Goal: Transaction & Acquisition: Purchase product/service

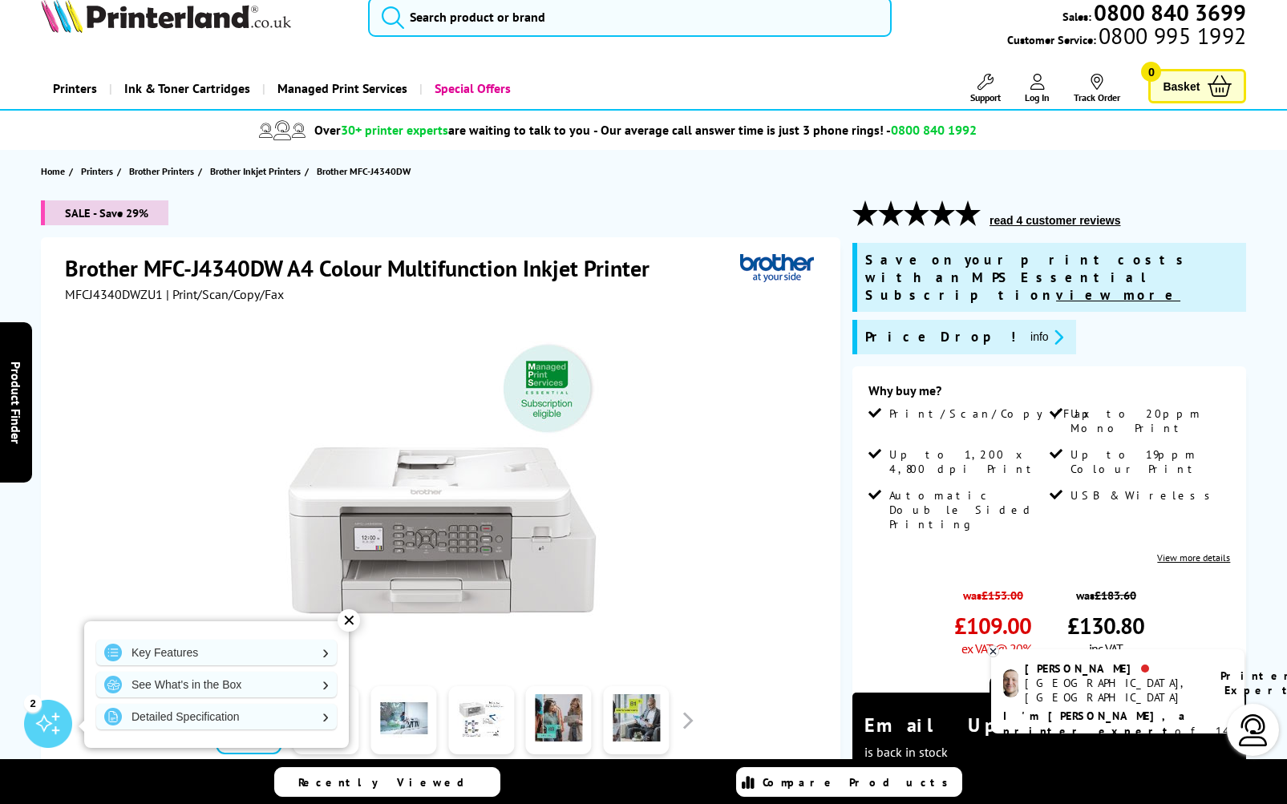
scroll to position [22, 0]
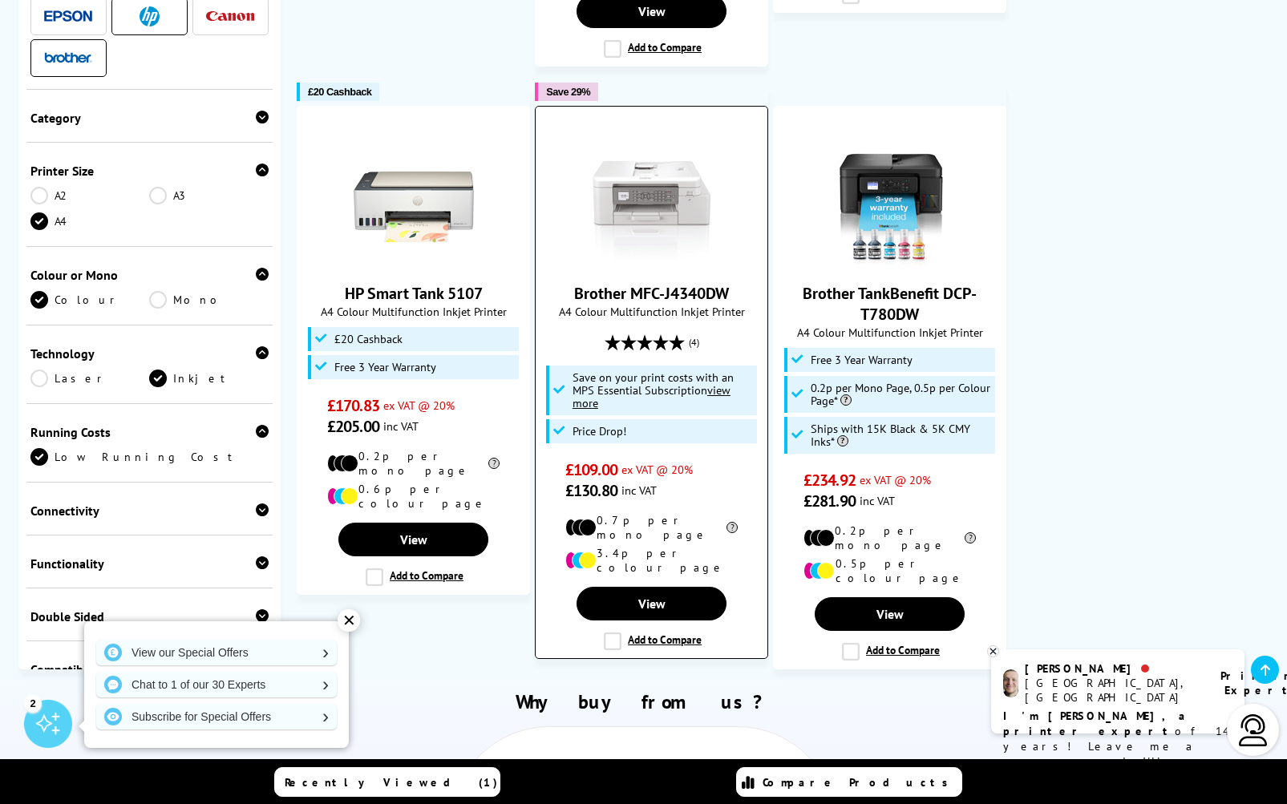
scroll to position [1578, 0]
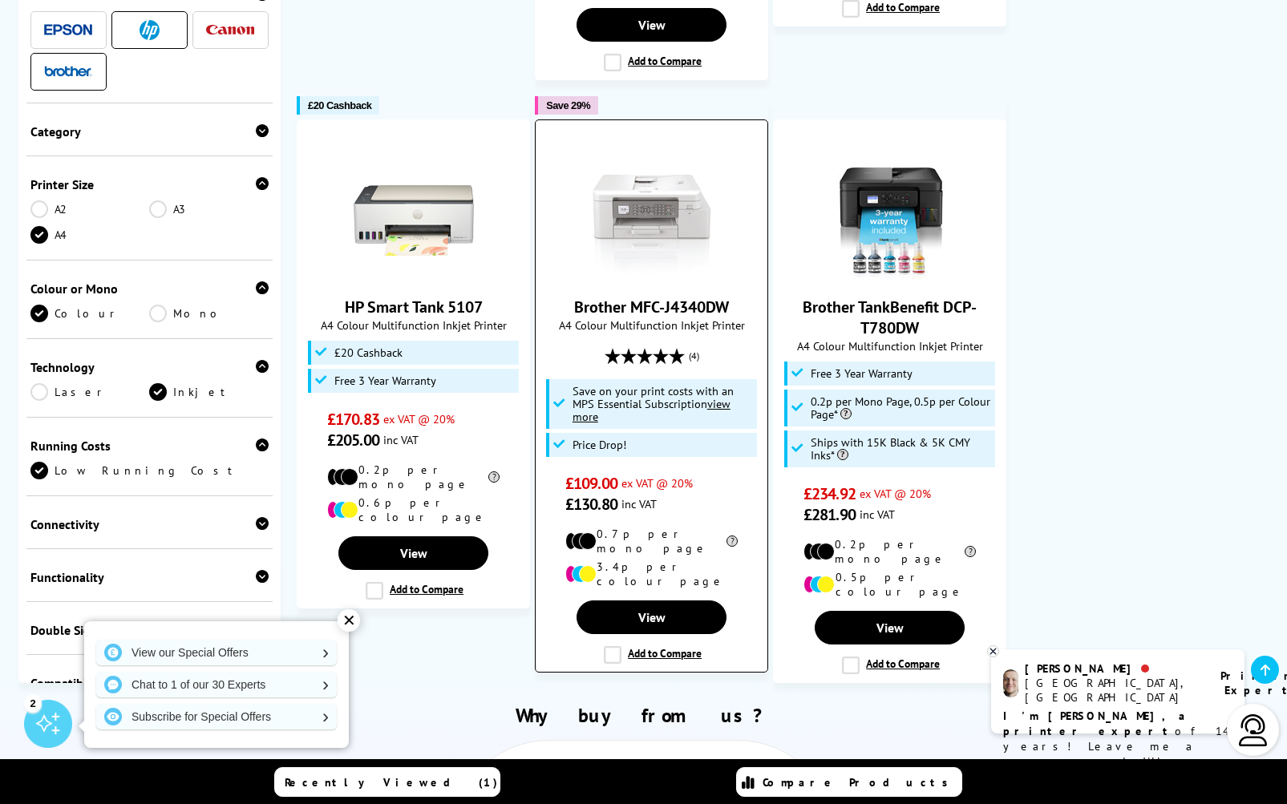
click at [697, 297] on link "Brother MFC-J4340DW" at bounding box center [651, 307] width 155 height 21
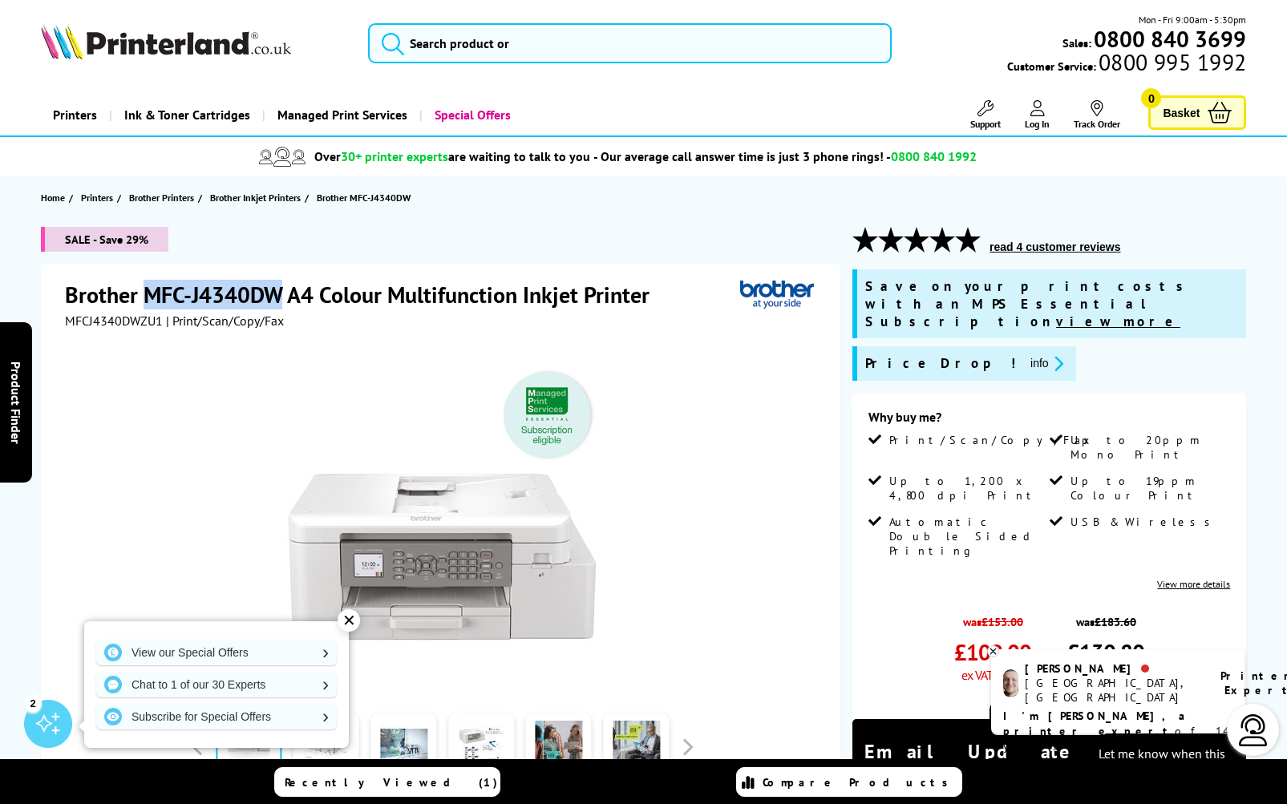
drag, startPoint x: 284, startPoint y: 292, endPoint x: 149, endPoint y: 293, distance: 134.7
click at [149, 293] on h1 "Brother MFC-J4340DW A4 Colour Multifunction Inkjet Printer" at bounding box center [365, 295] width 601 height 30
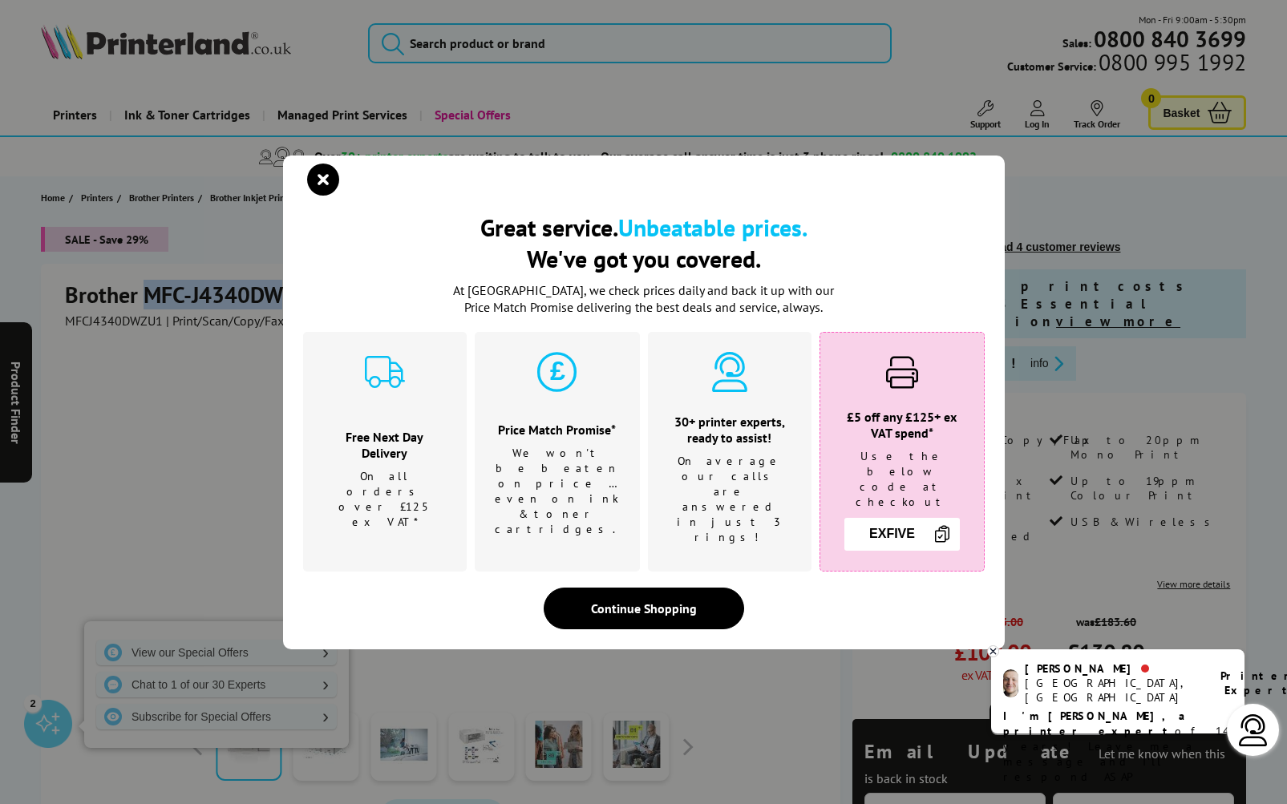
copy h1 "MFC-J4340DW"
click at [323, 196] on icon "close modal" at bounding box center [323, 180] width 32 height 32
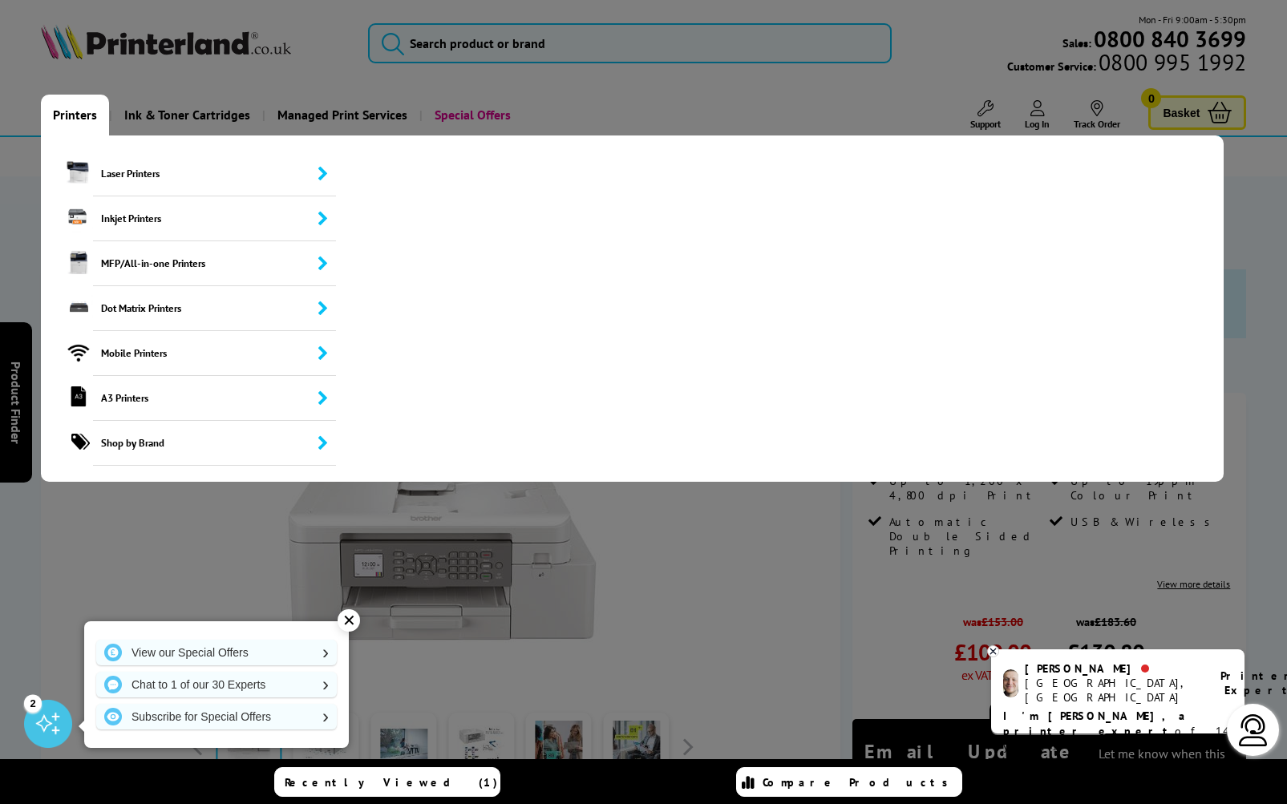
click at [72, 115] on link "Printers" at bounding box center [75, 115] width 68 height 41
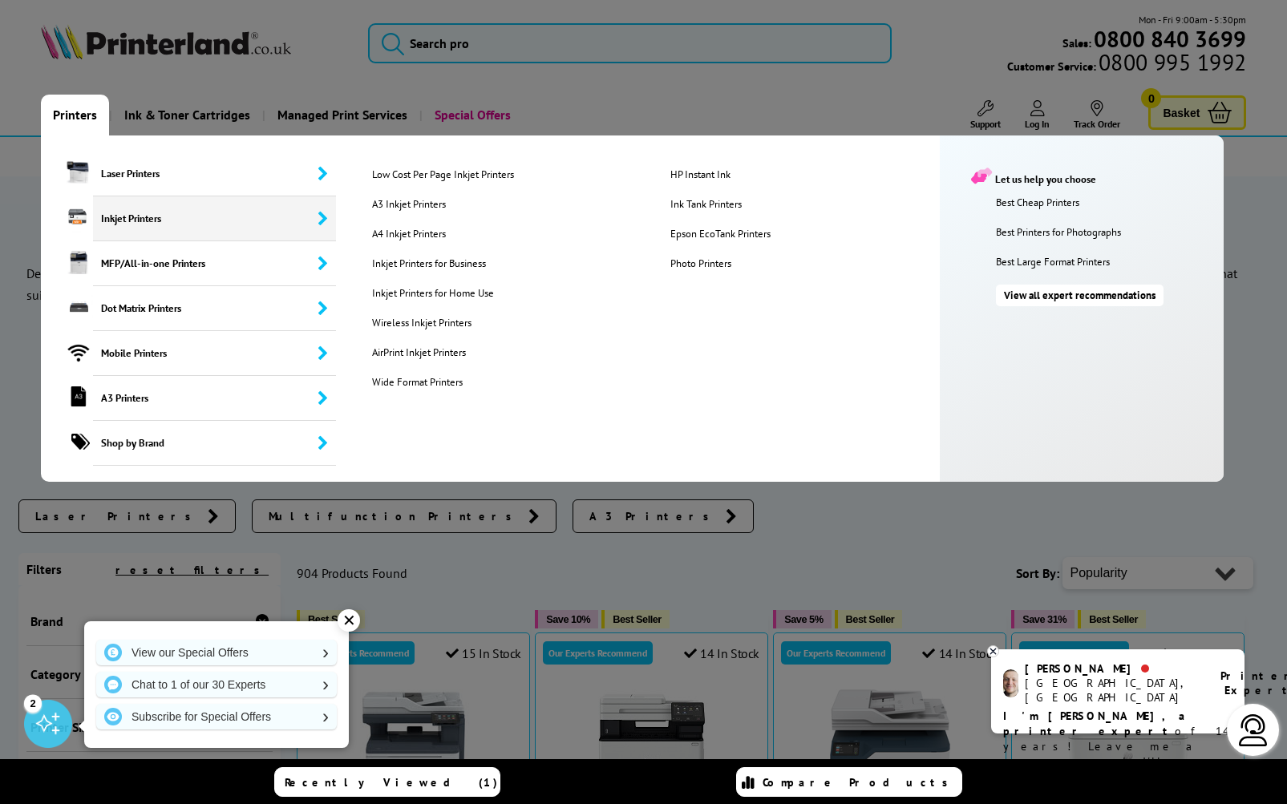
click at [146, 218] on span "Inkjet Printers" at bounding box center [215, 218] width 244 height 45
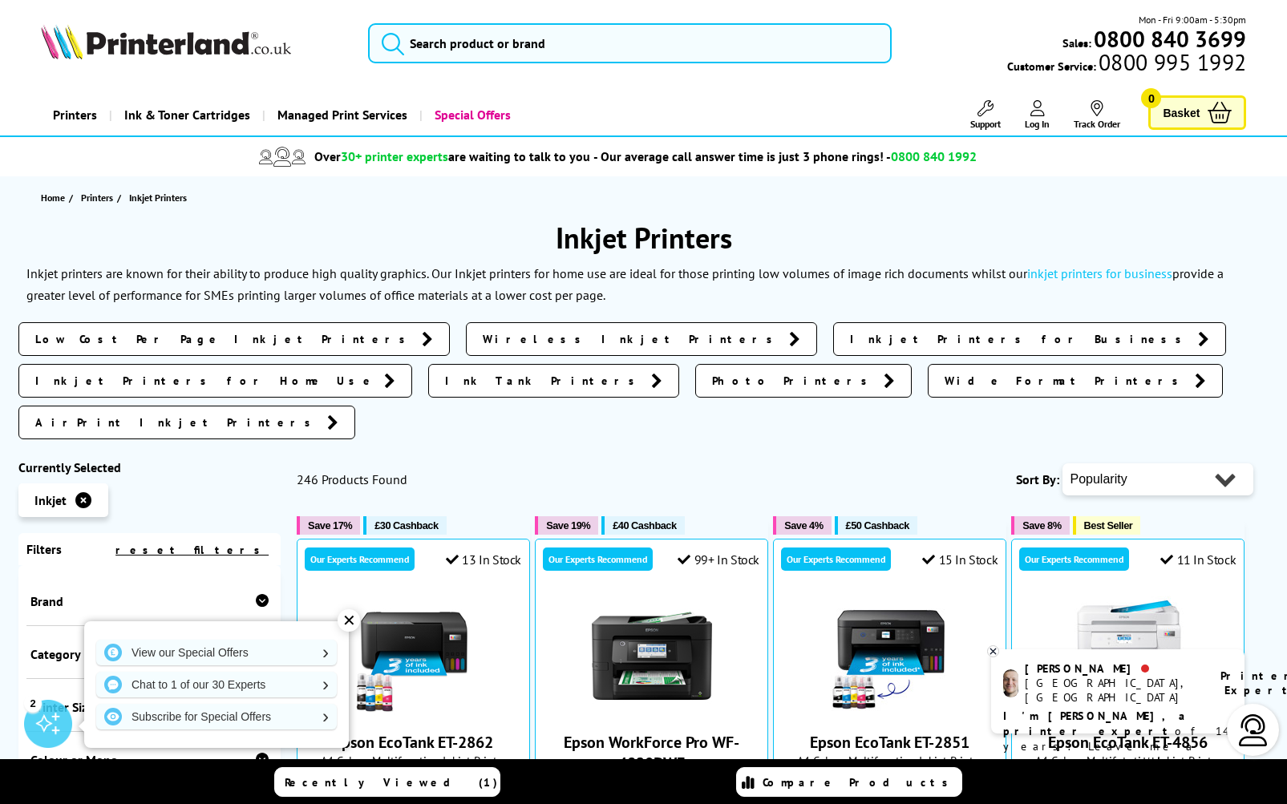
click at [178, 339] on span "Low Cost Per Page Inkjet Printers" at bounding box center [224, 339] width 379 height 16
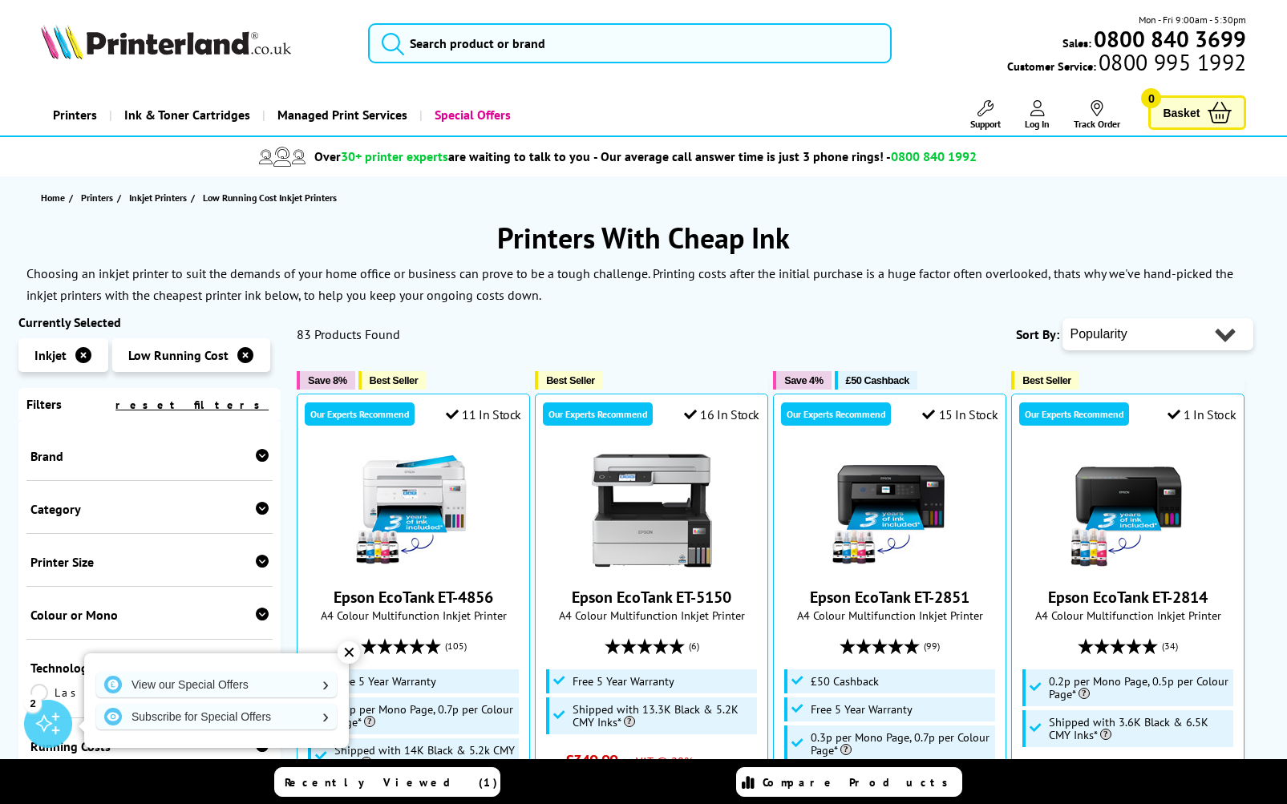
click at [261, 453] on icon at bounding box center [262, 455] width 13 height 13
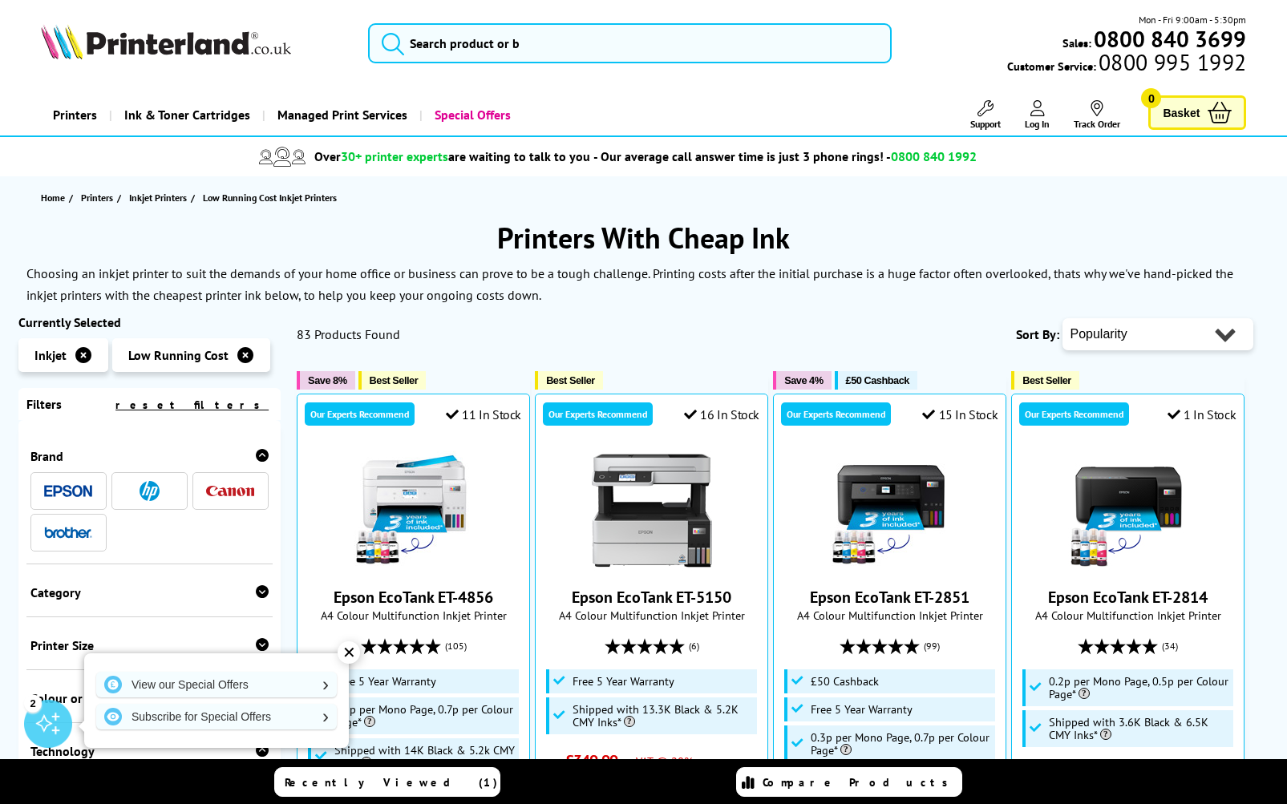
click at [148, 480] on li at bounding box center [149, 491] width 76 height 38
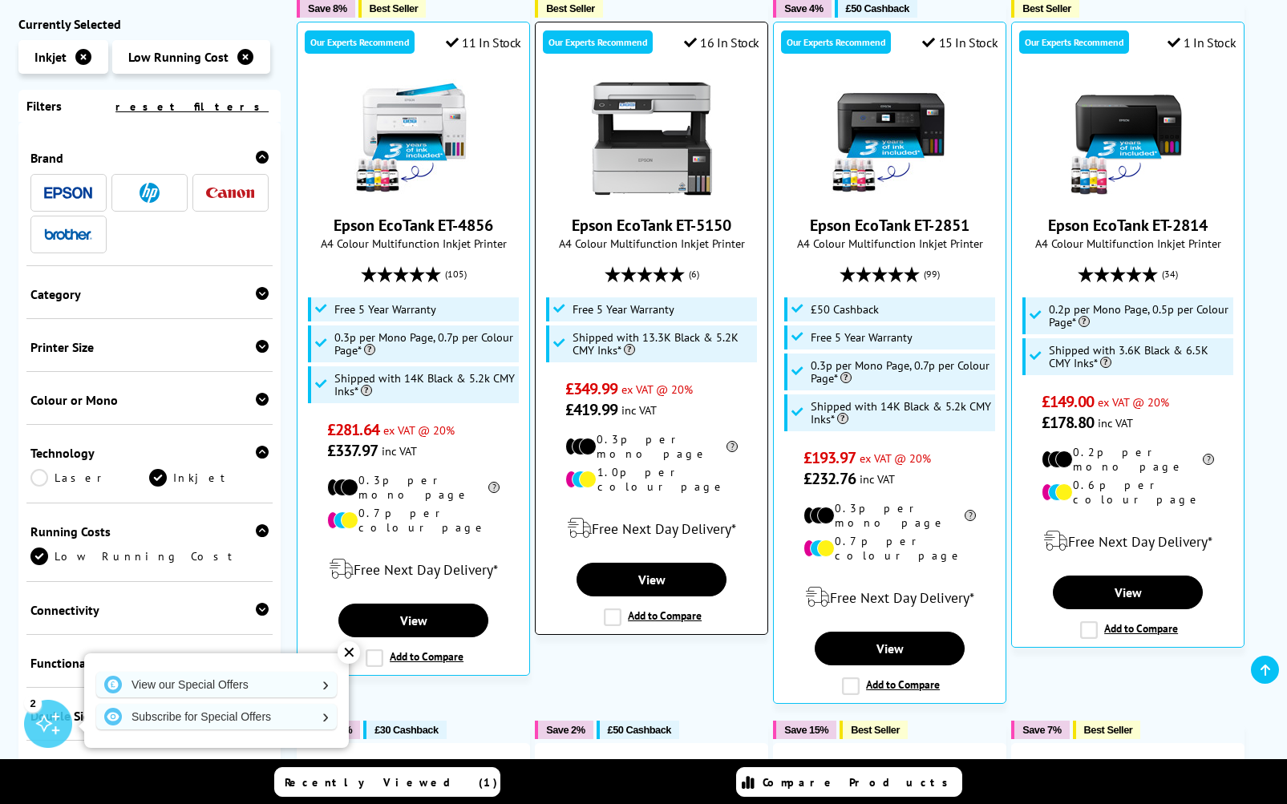
scroll to position [376, 0]
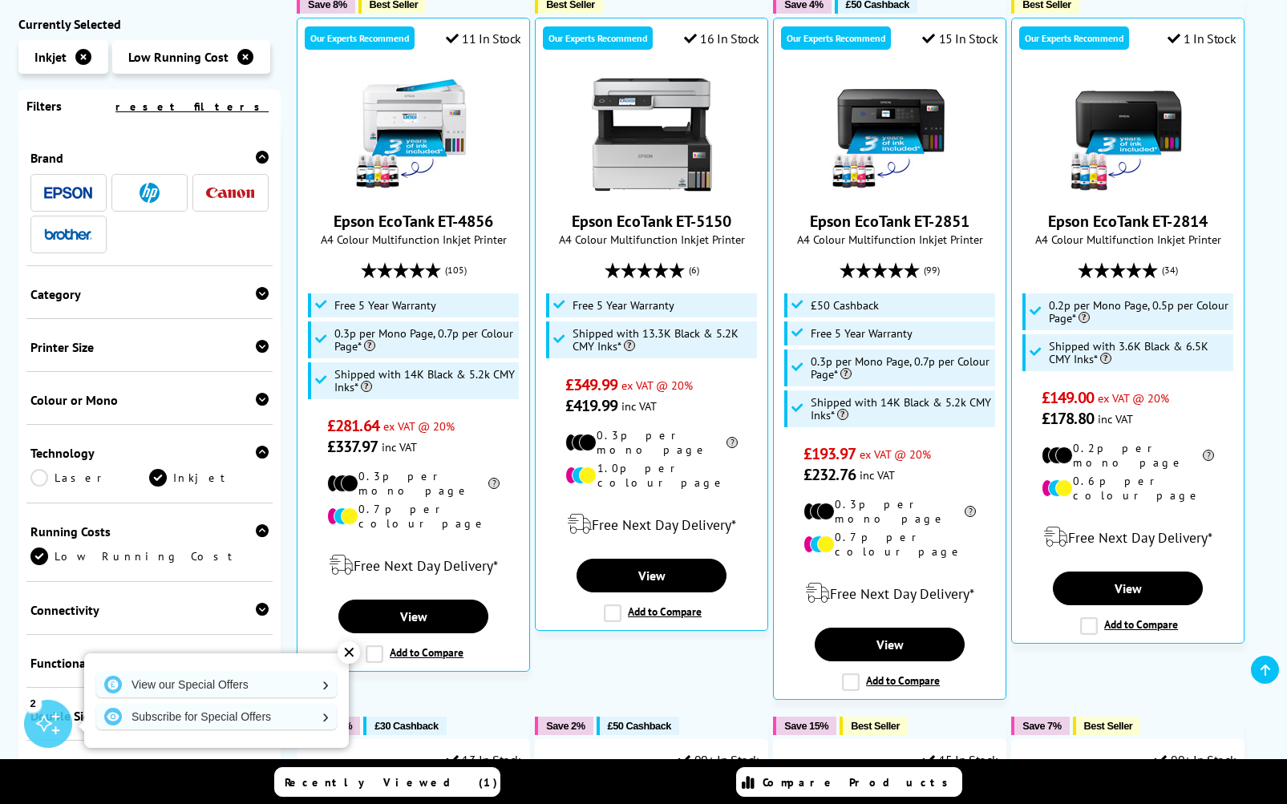
click at [259, 347] on icon at bounding box center [262, 346] width 13 height 13
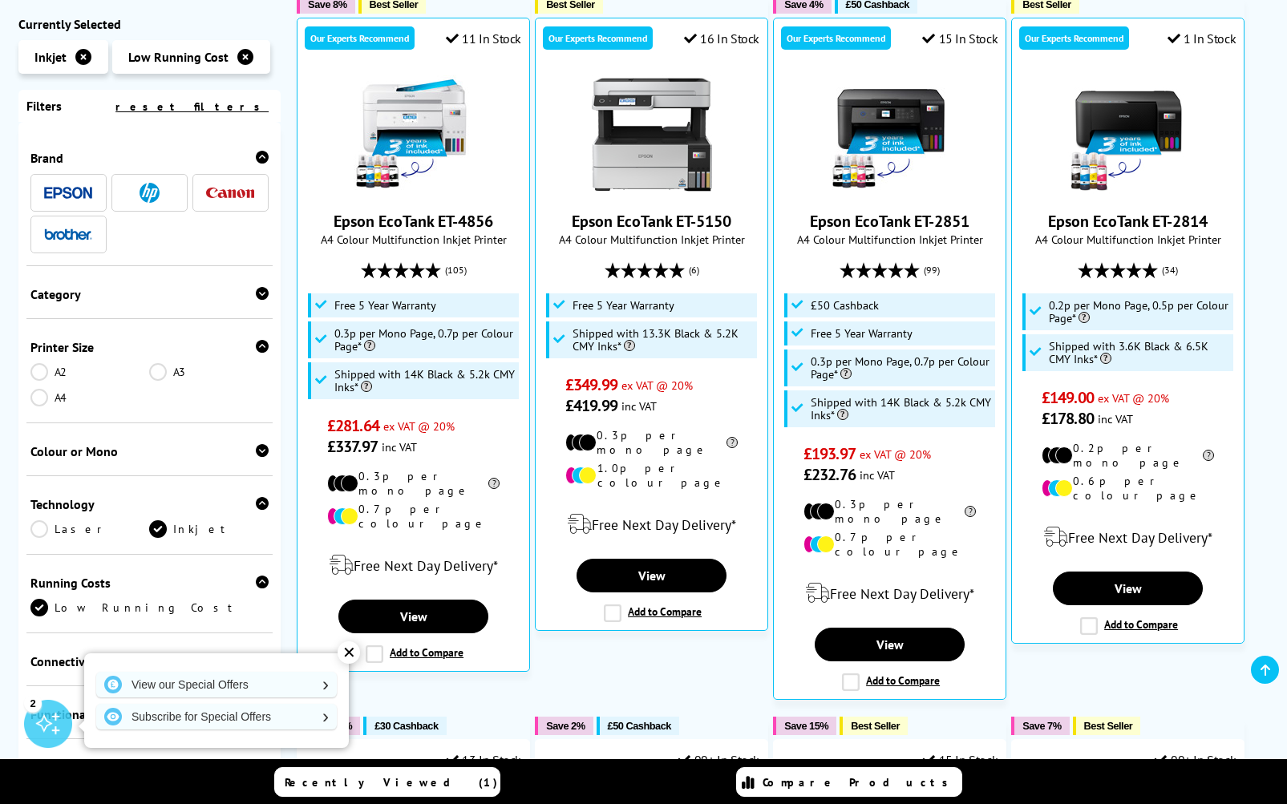
click at [45, 398] on link "A4" at bounding box center [89, 398] width 119 height 18
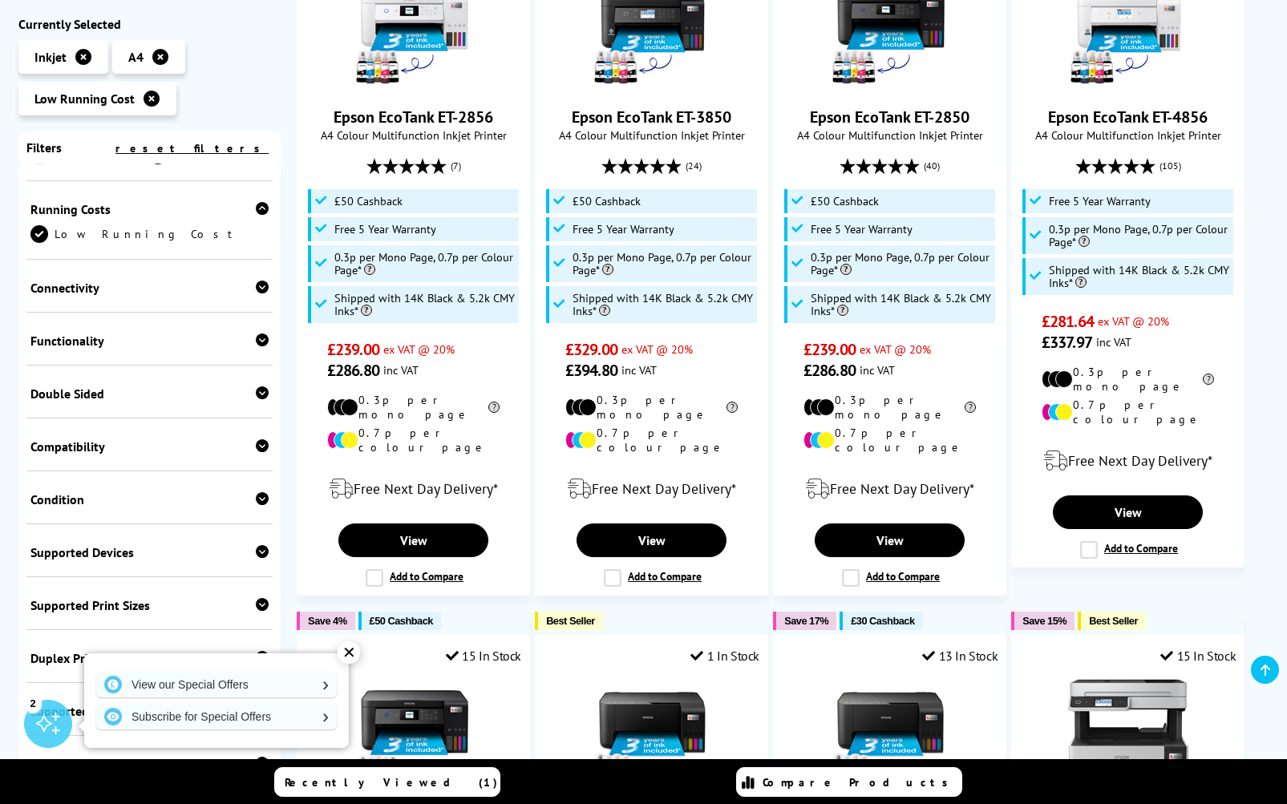
scroll to position [338, 0]
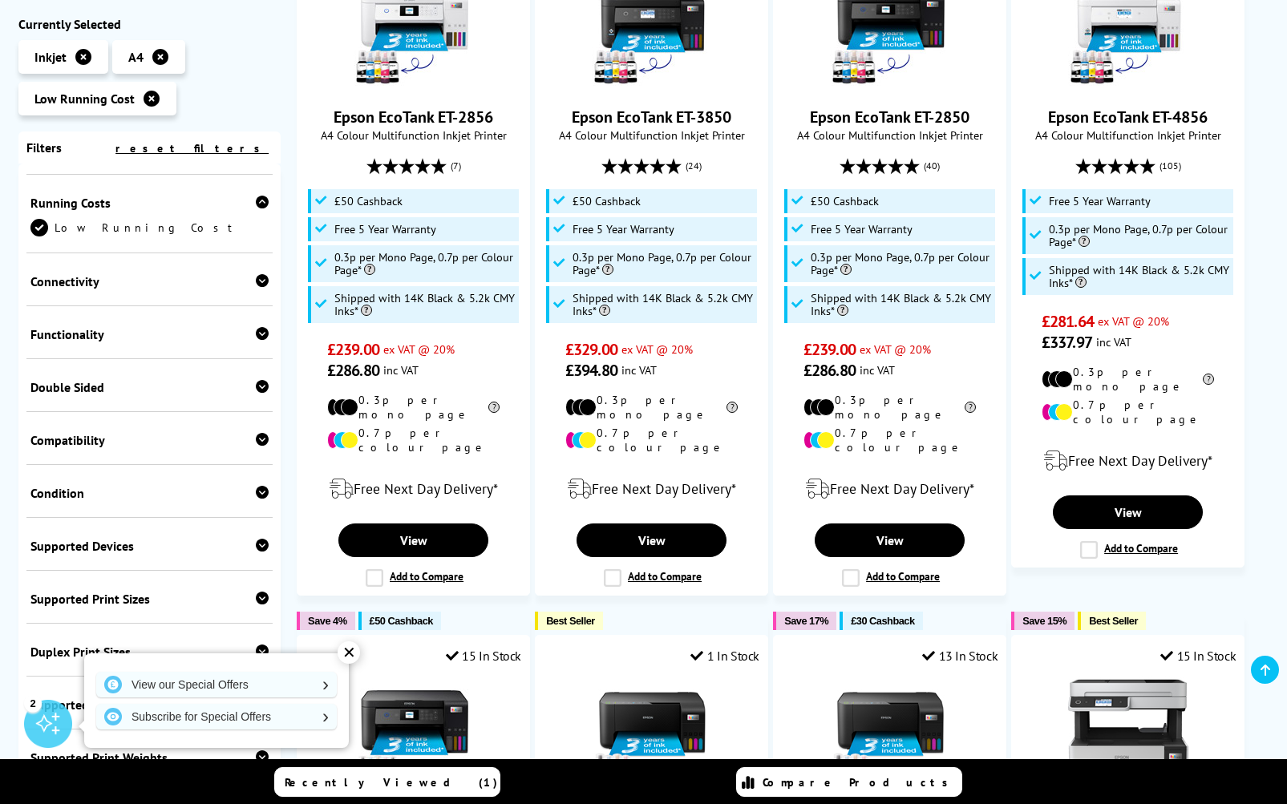
click at [261, 387] on icon at bounding box center [262, 386] width 13 height 13
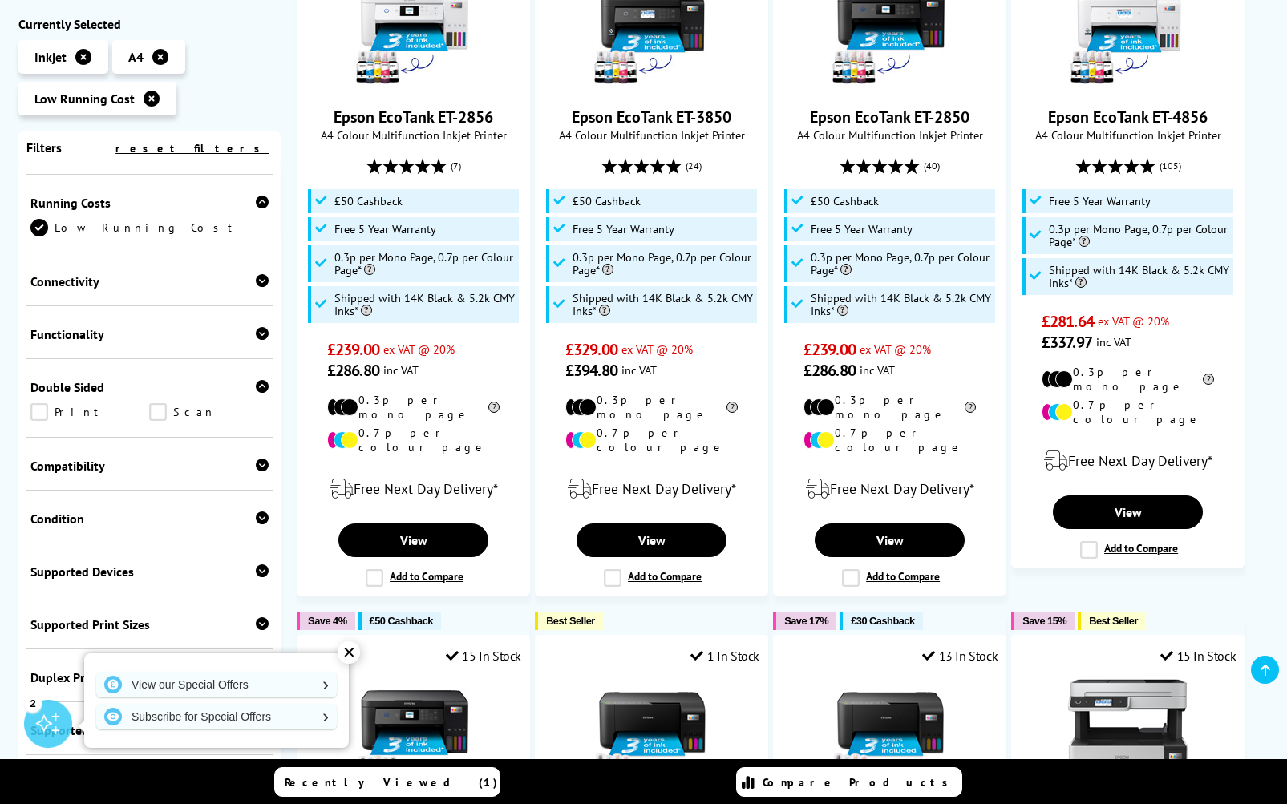
click at [42, 417] on link "Print" at bounding box center [89, 412] width 119 height 18
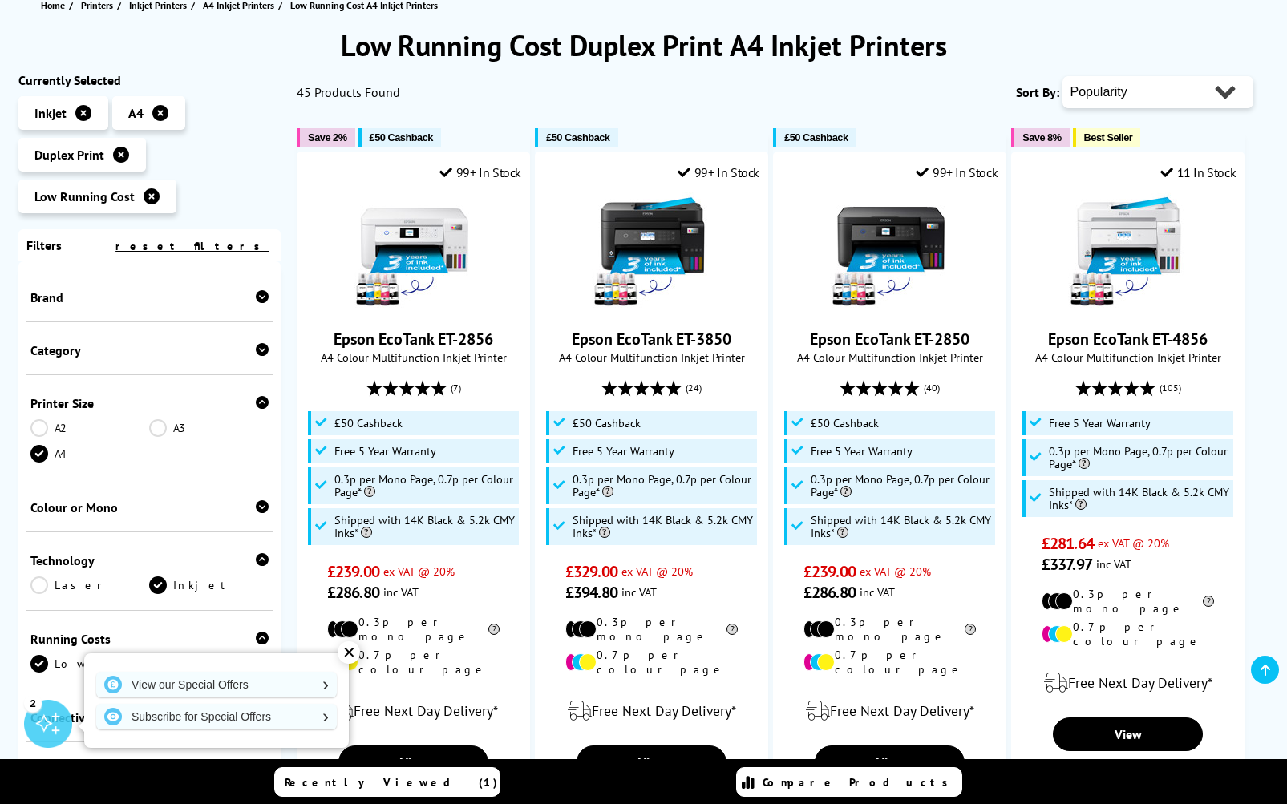
click at [261, 295] on icon at bounding box center [262, 296] width 13 height 13
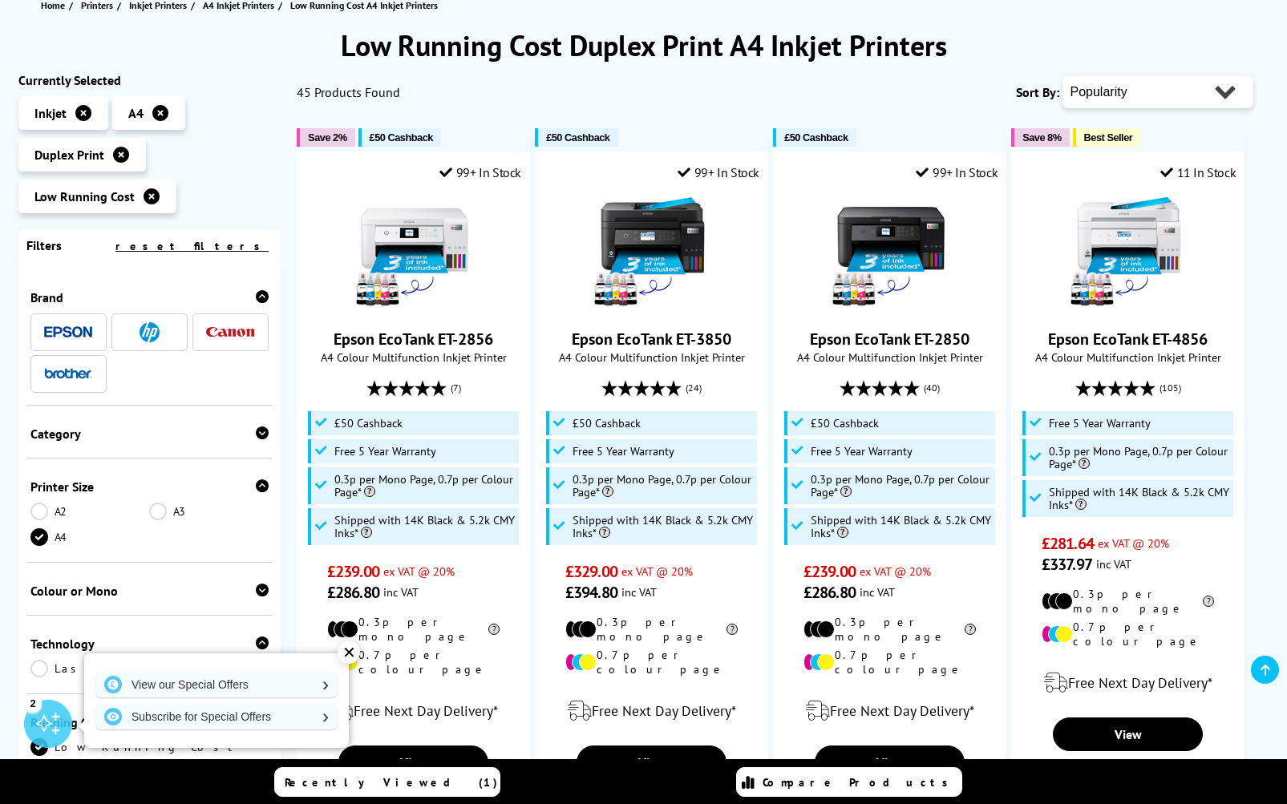
click at [148, 331] on img at bounding box center [150, 332] width 20 height 20
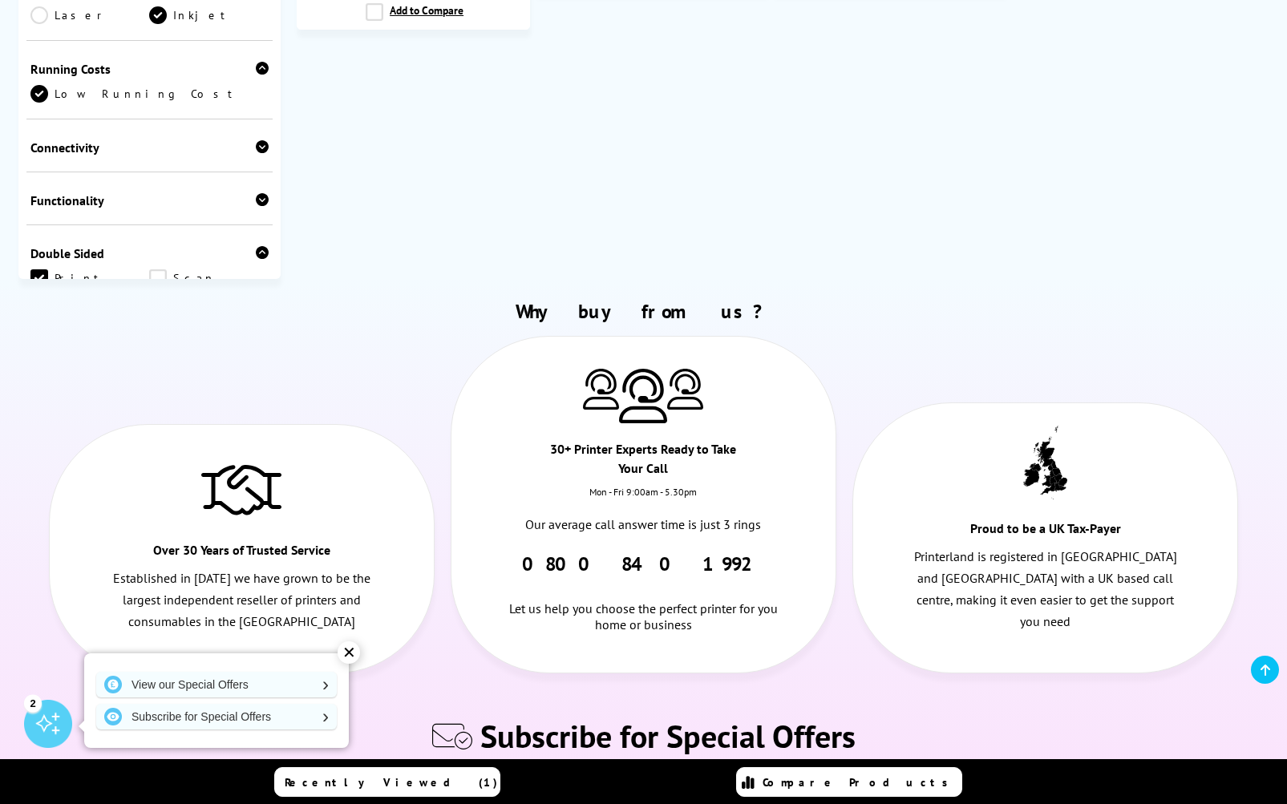
scroll to position [909, 0]
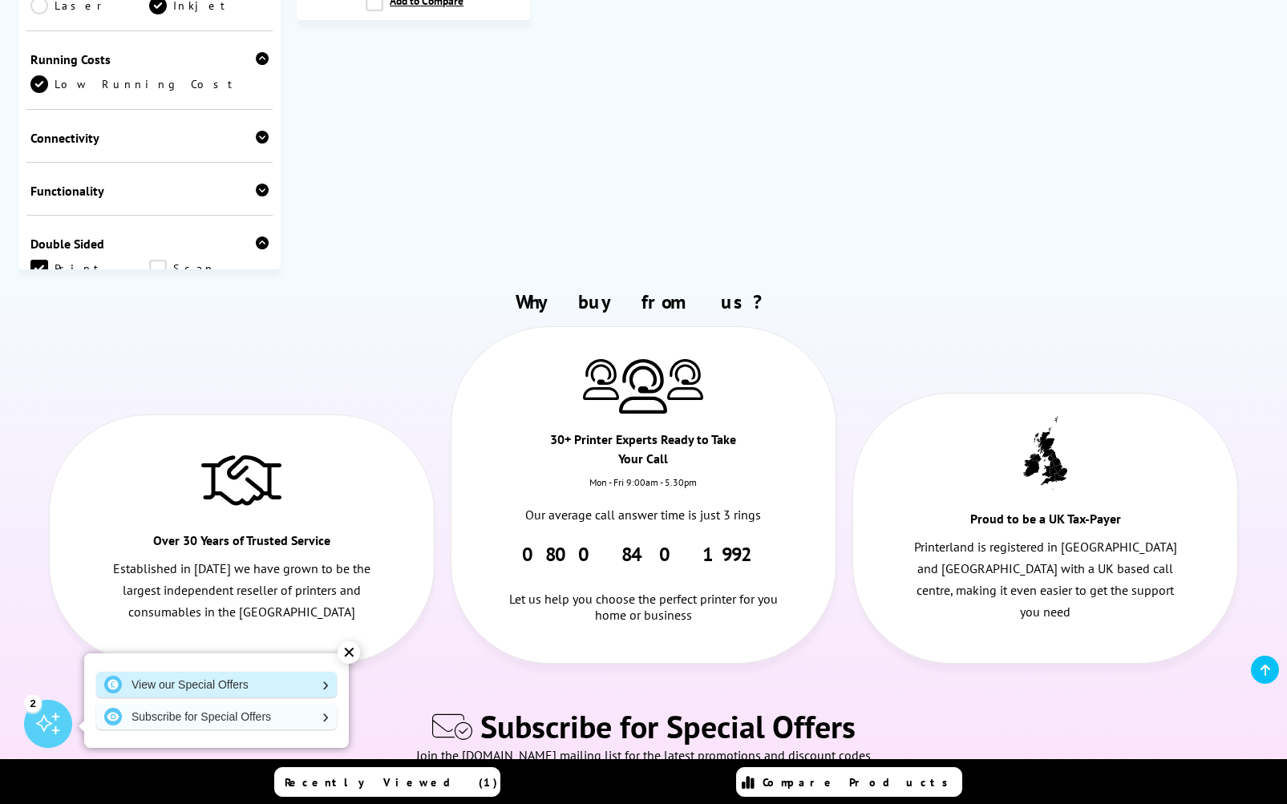
click at [226, 683] on link "View our Special Offers" at bounding box center [216, 685] width 241 height 26
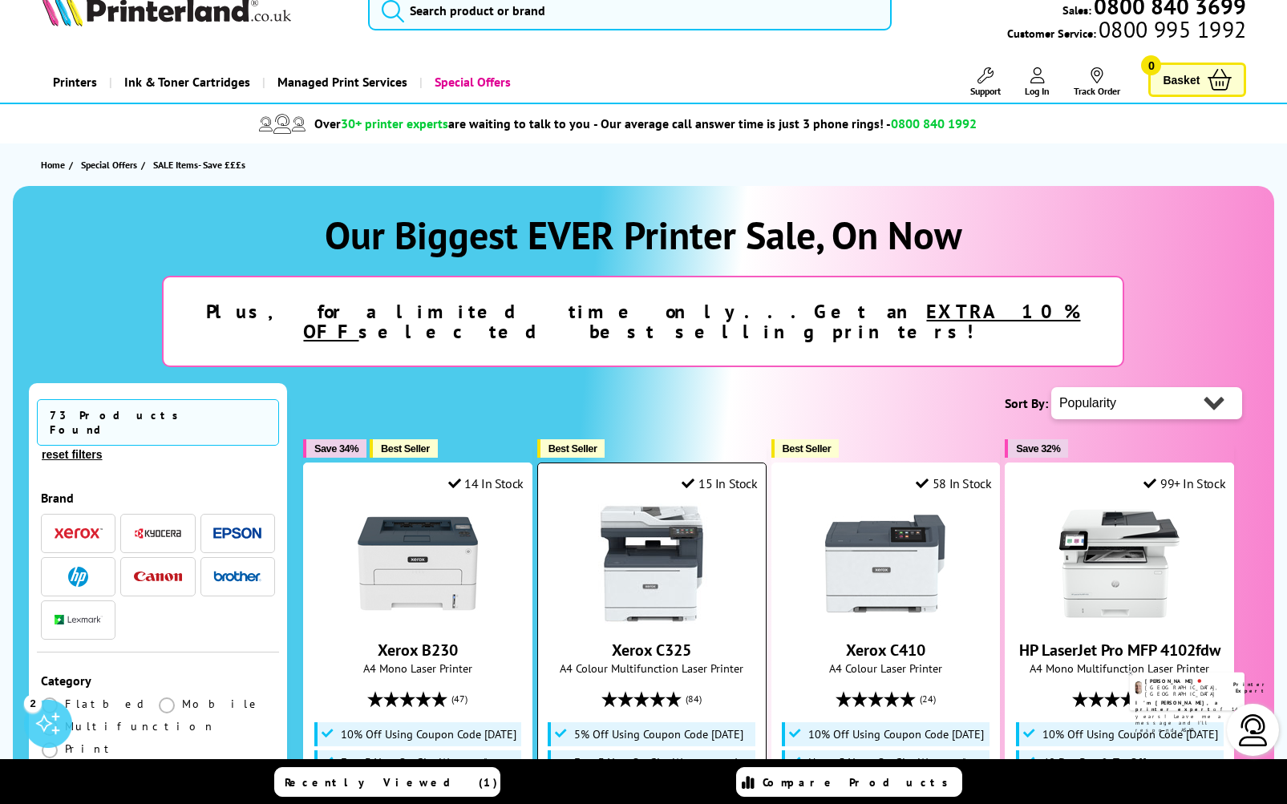
scroll to position [25, 0]
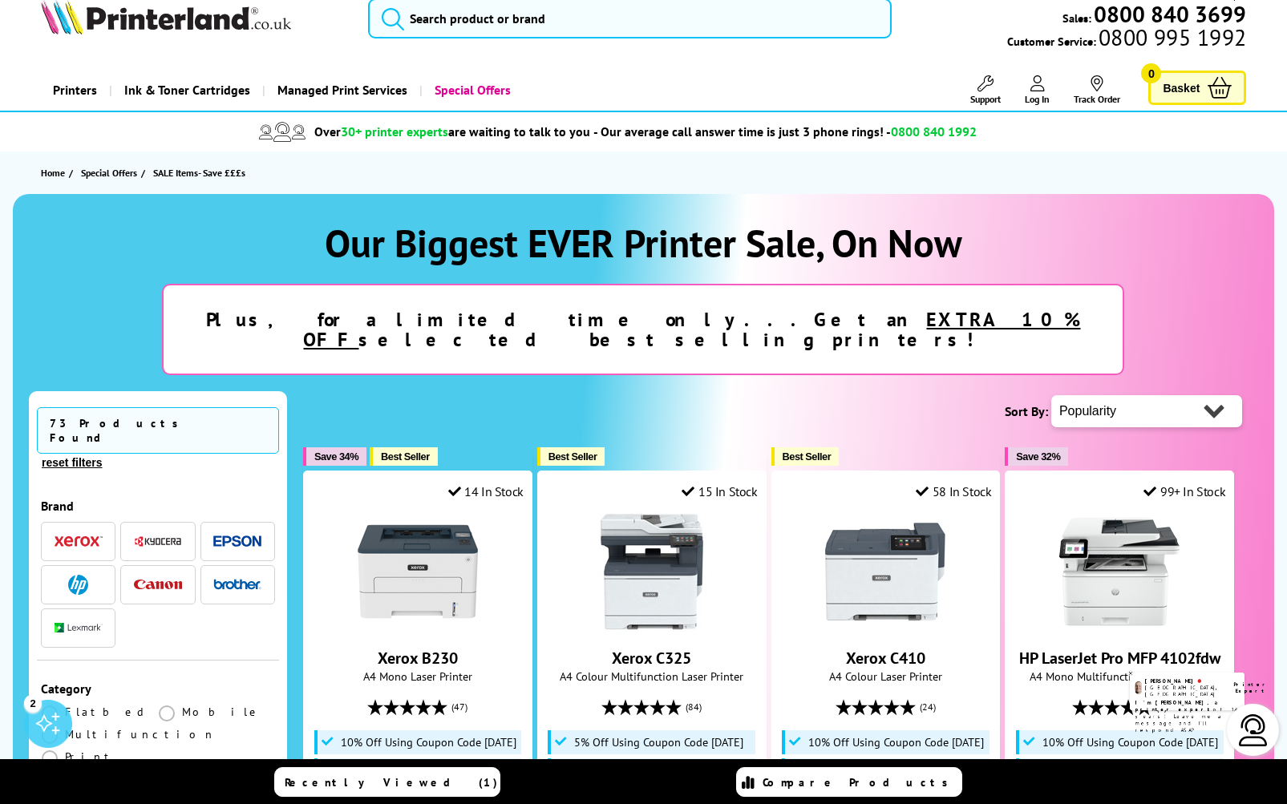
select select "Price Ascending"
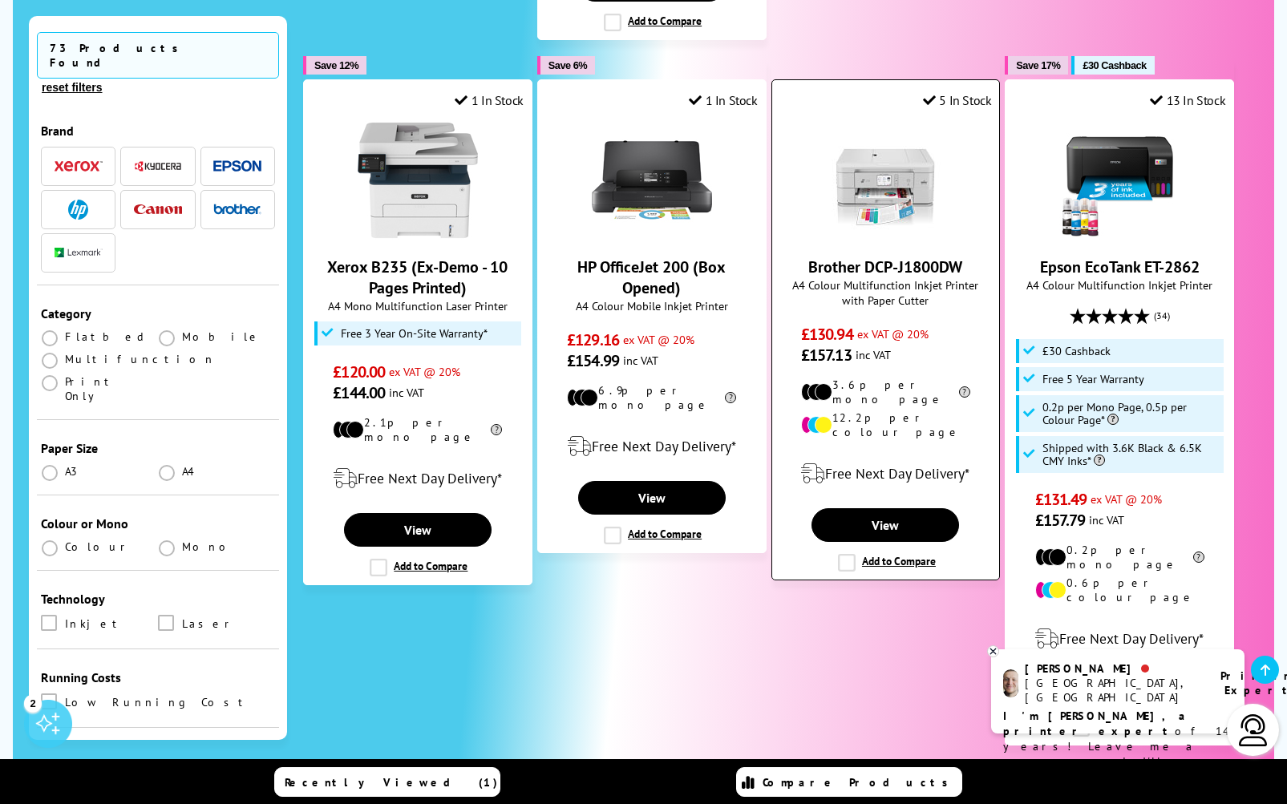
scroll to position [1039, 0]
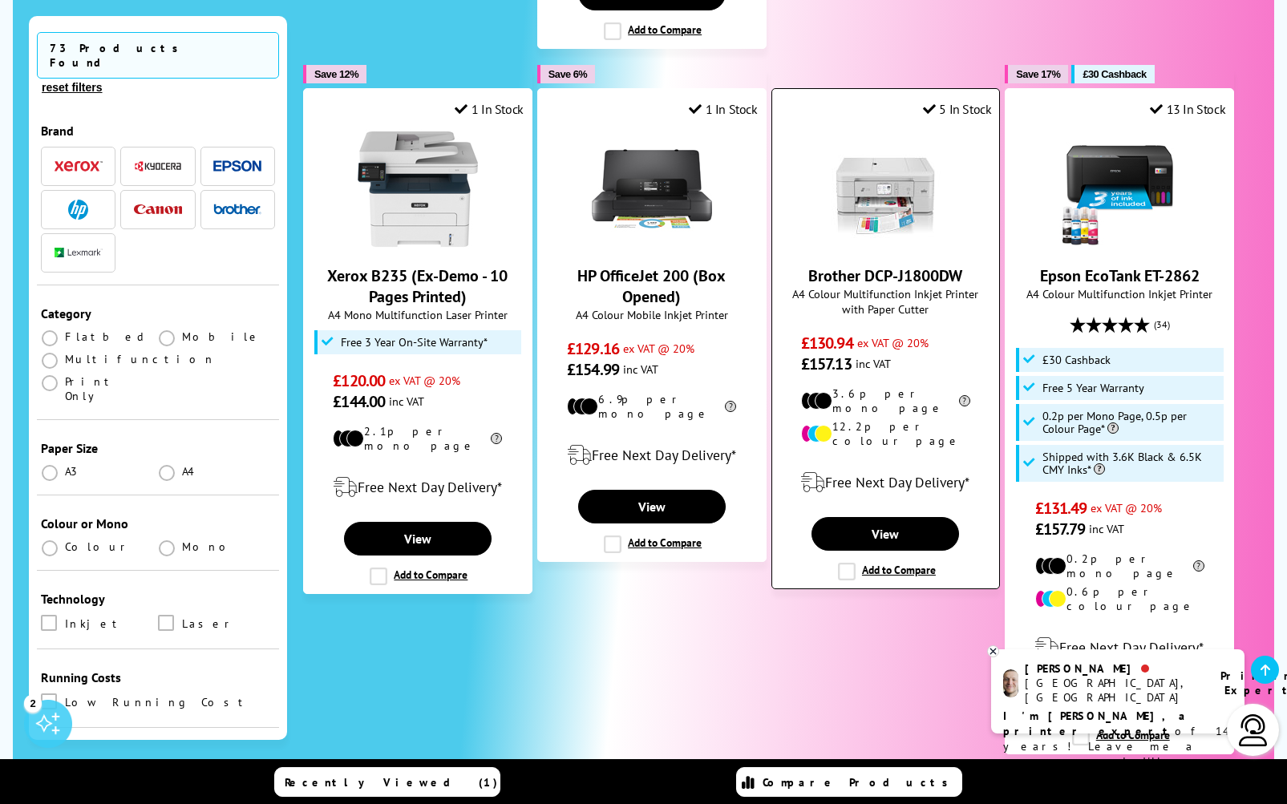
click at [914, 265] on link "Brother DCP-J1800DW" at bounding box center [885, 275] width 154 height 21
